Goal: Check status: Check status

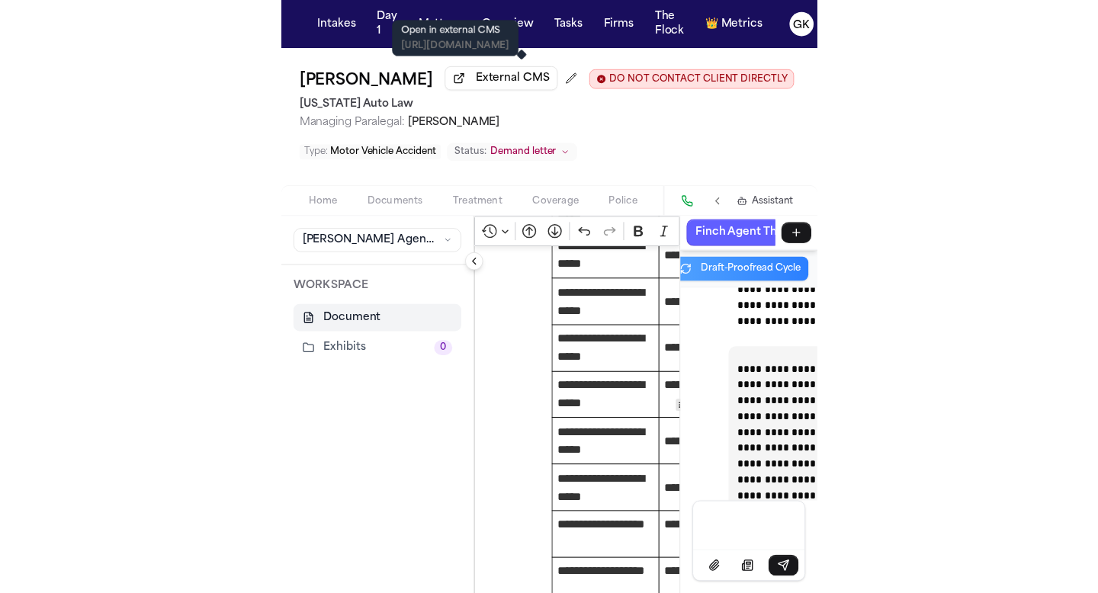
scroll to position [3487, 0]
